Goal: Task Accomplishment & Management: Use online tool/utility

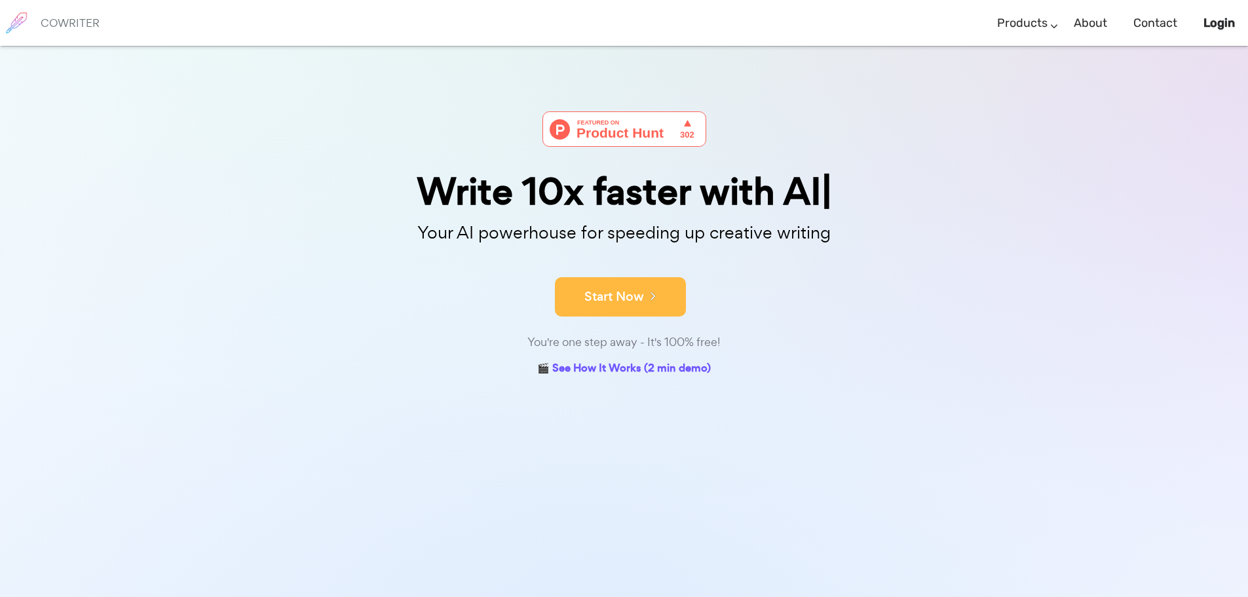
click at [671, 296] on button "Start Now" at bounding box center [620, 296] width 131 height 39
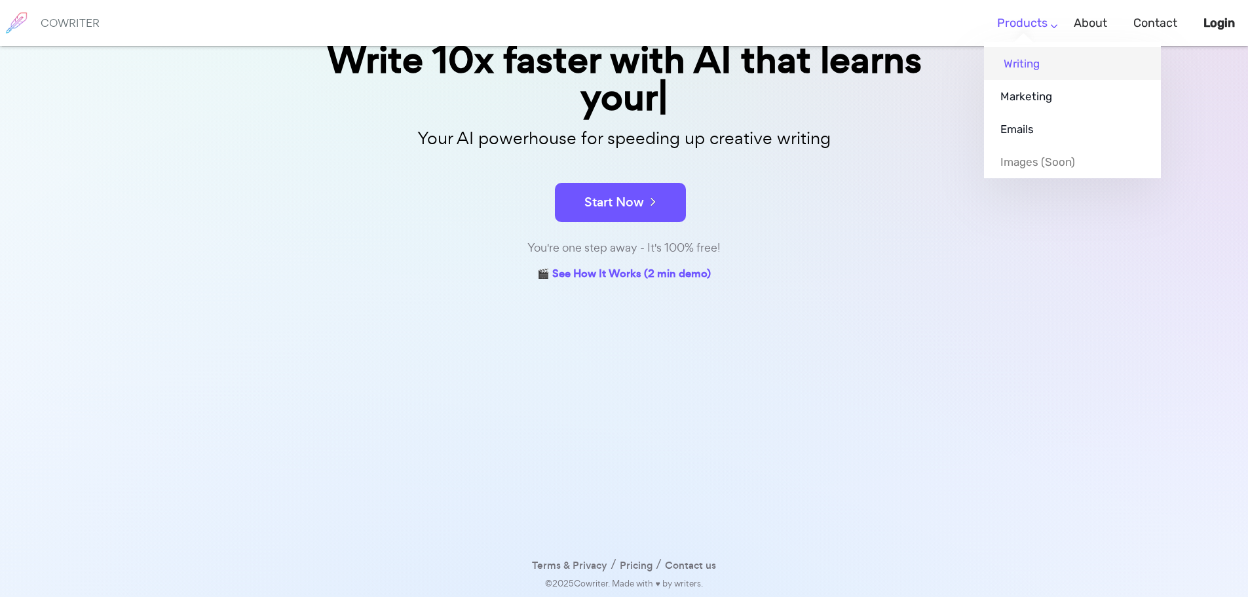
scroll to position [94, 0]
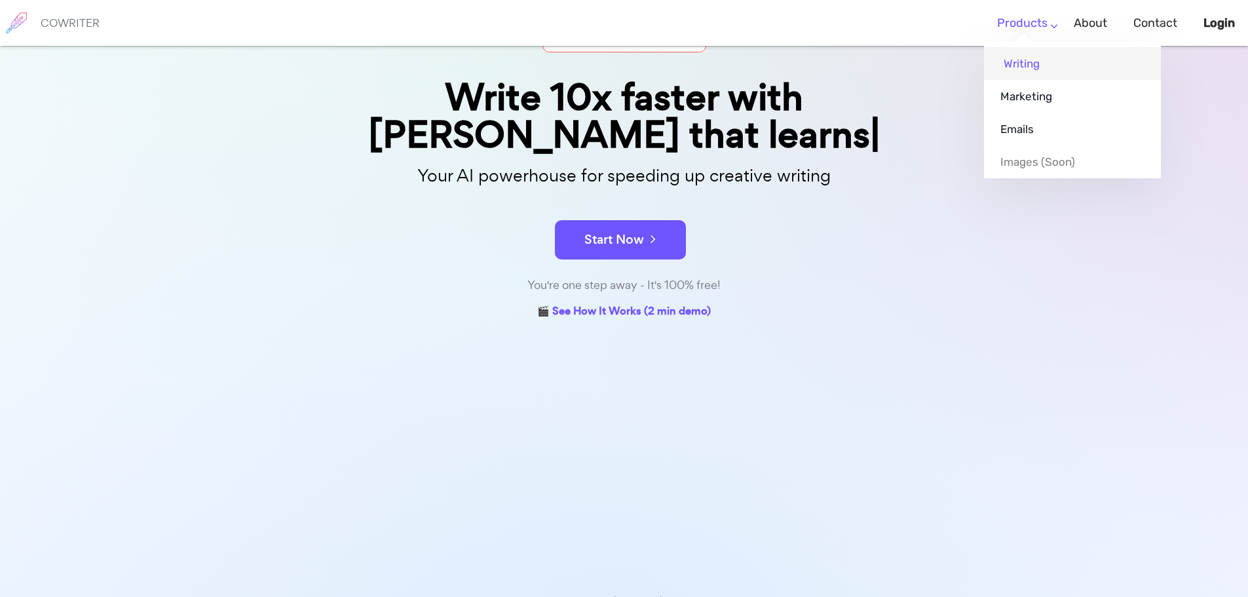
click at [1027, 65] on link "Writing" at bounding box center [1072, 63] width 177 height 33
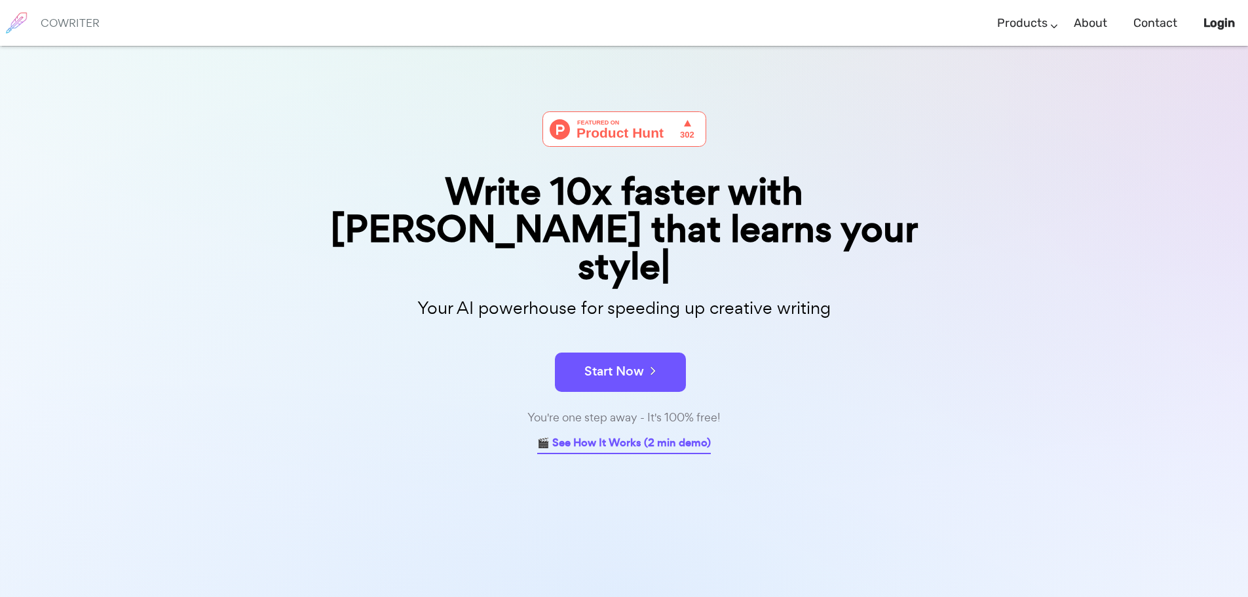
click at [671, 434] on link "🎬 See How It Works (2 min demo)" at bounding box center [624, 444] width 174 height 20
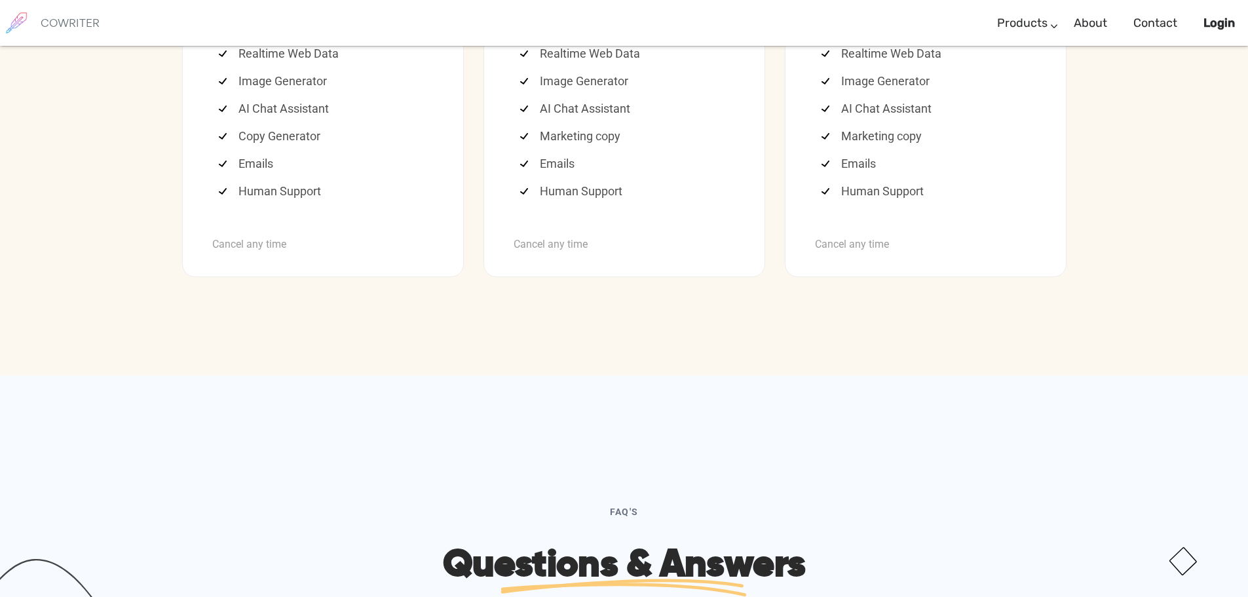
scroll to position [3641, 0]
